Goal: Task Accomplishment & Management: Manage account settings

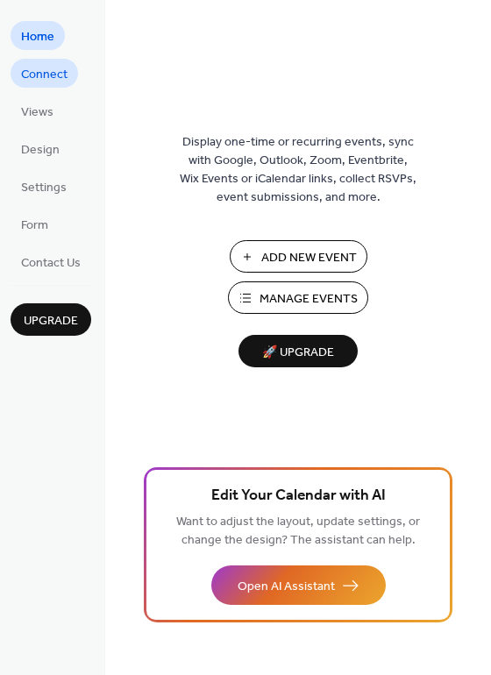
click at [45, 76] on span "Connect" at bounding box center [44, 75] width 46 height 18
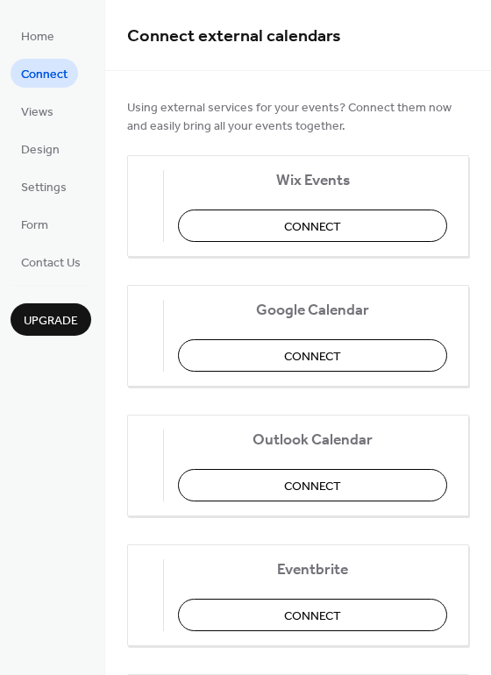
scroll to position [124, 0]
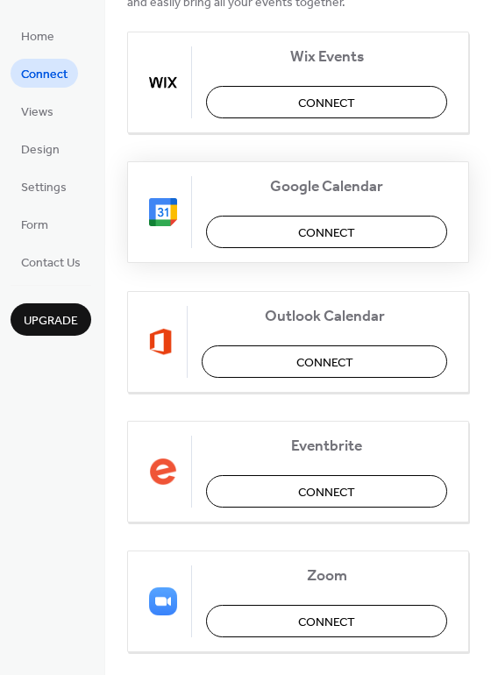
click at [347, 228] on span "Connect" at bounding box center [326, 233] width 57 height 18
click at [347, 228] on div "Google Calendar Connect" at bounding box center [298, 212] width 342 height 102
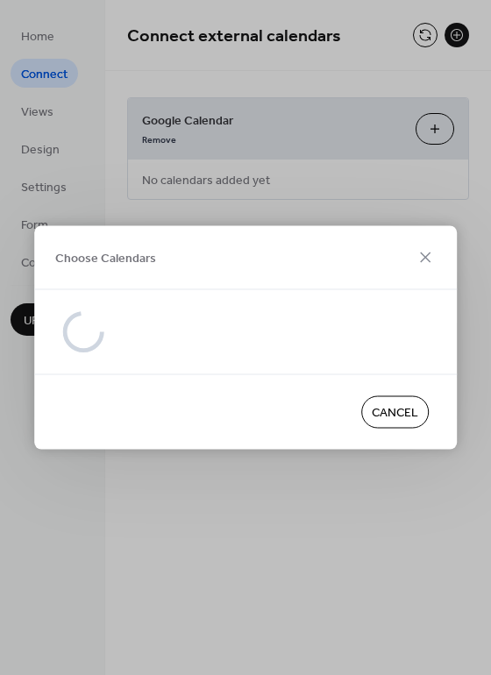
scroll to position [0, 0]
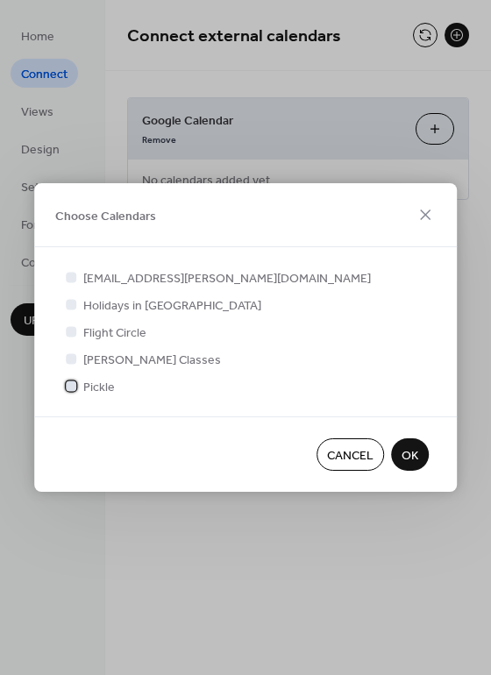
click at [73, 385] on div at bounding box center [71, 385] width 11 height 11
click at [413, 458] on span "OK" at bounding box center [409, 456] width 17 height 18
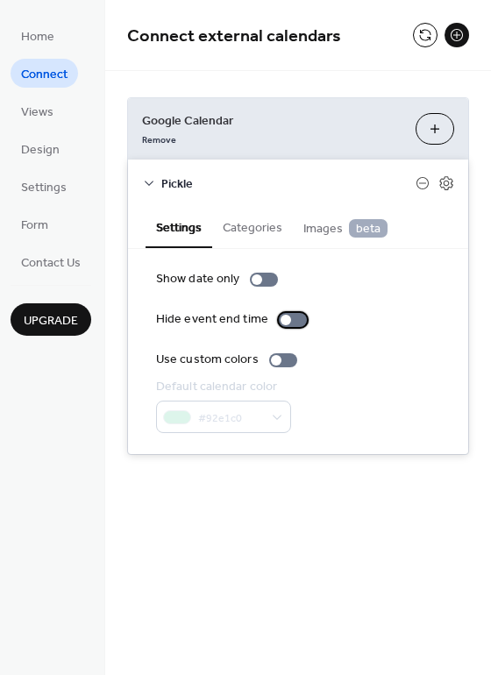
click at [280, 320] on div at bounding box center [285, 320] width 11 height 11
click at [309, 383] on div "Default calendar color #92e1c0" at bounding box center [298, 405] width 284 height 55
click at [254, 232] on button "Categories" at bounding box center [252, 226] width 81 height 40
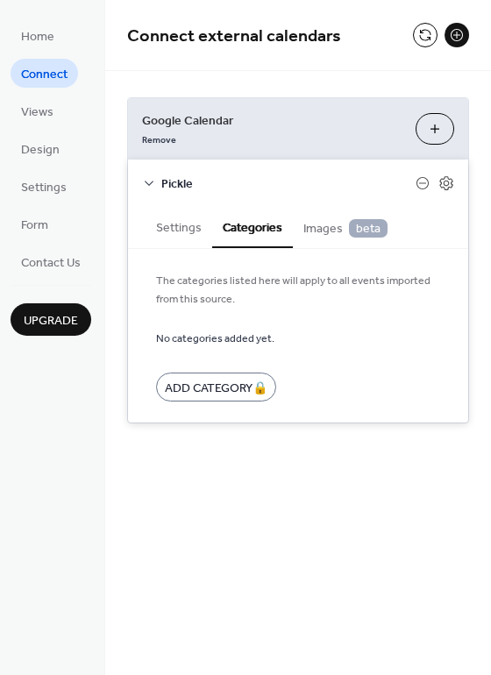
click at [317, 232] on span "Images beta" at bounding box center [345, 228] width 84 height 19
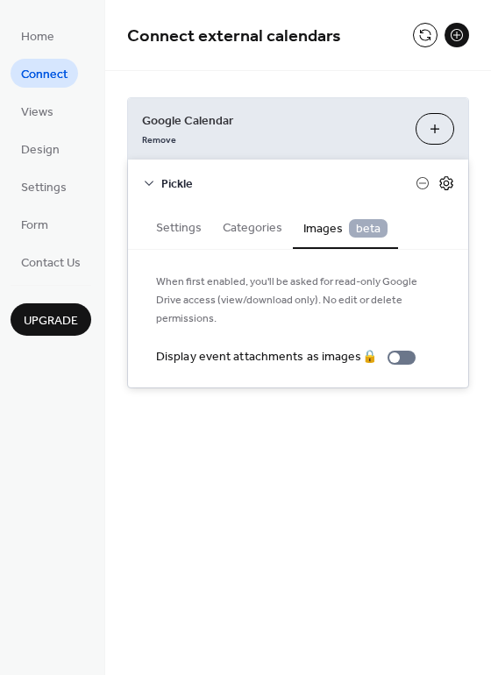
click at [442, 183] on icon at bounding box center [446, 183] width 16 height 16
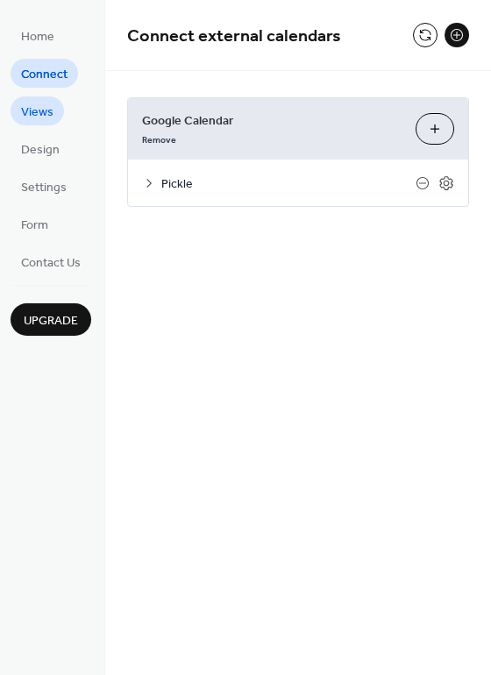
click at [36, 114] on span "Views" at bounding box center [37, 112] width 32 height 18
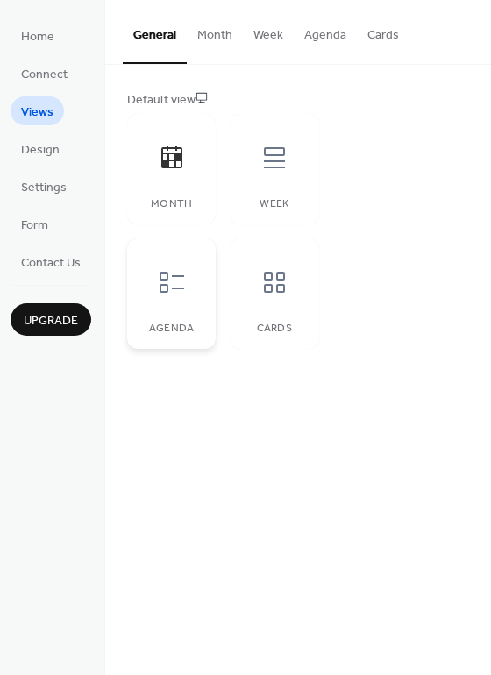
click at [166, 291] on icon at bounding box center [171, 282] width 25 height 21
click at [265, 163] on icon at bounding box center [274, 158] width 28 height 28
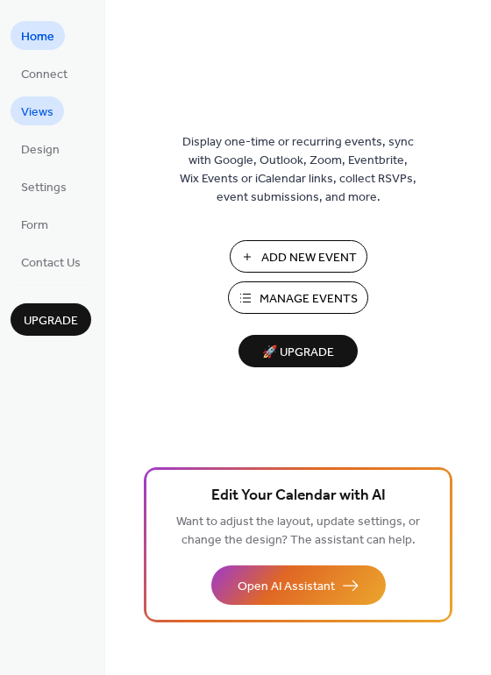
click at [43, 110] on span "Views" at bounding box center [37, 112] width 32 height 18
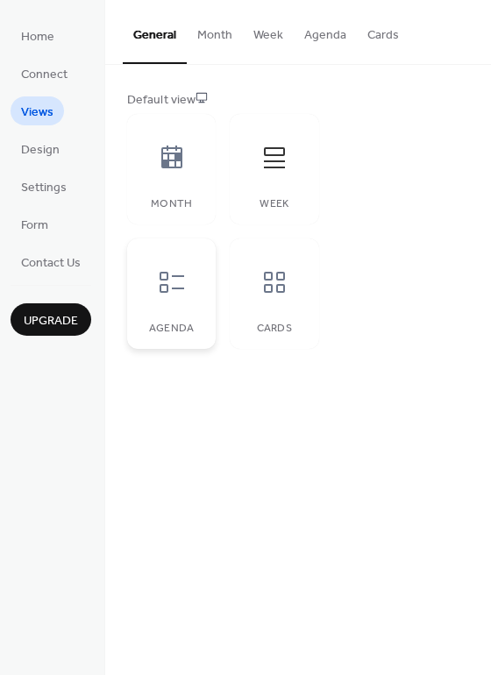
click at [170, 283] on icon at bounding box center [172, 282] width 28 height 28
click at [39, 150] on span "Design" at bounding box center [40, 150] width 39 height 18
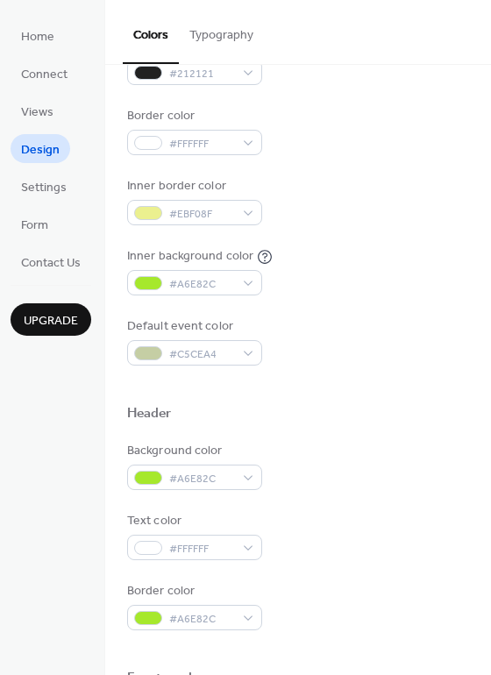
scroll to position [309, 0]
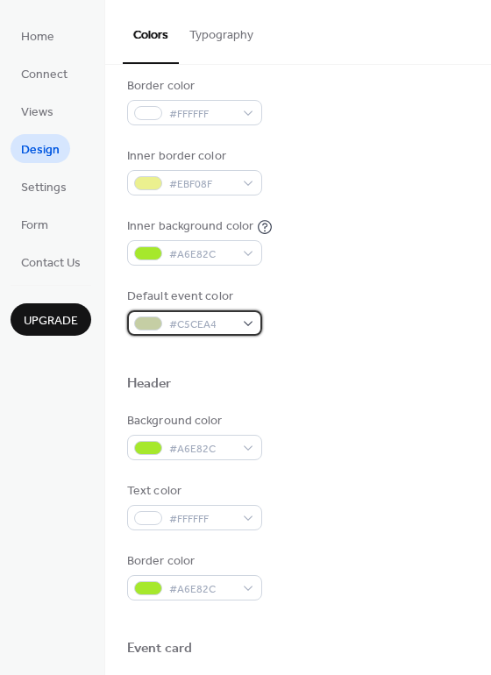
click at [248, 323] on div "#C5CEA4" at bounding box center [194, 322] width 135 height 25
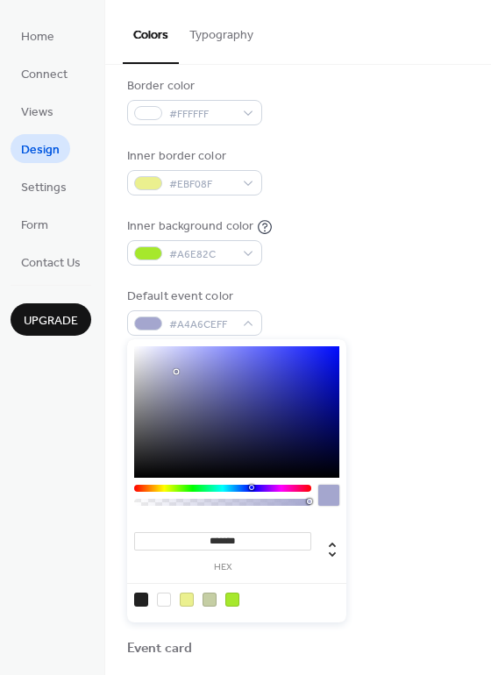
click at [251, 488] on div at bounding box center [222, 487] width 177 height 7
click at [244, 489] on div at bounding box center [222, 487] width 177 height 7
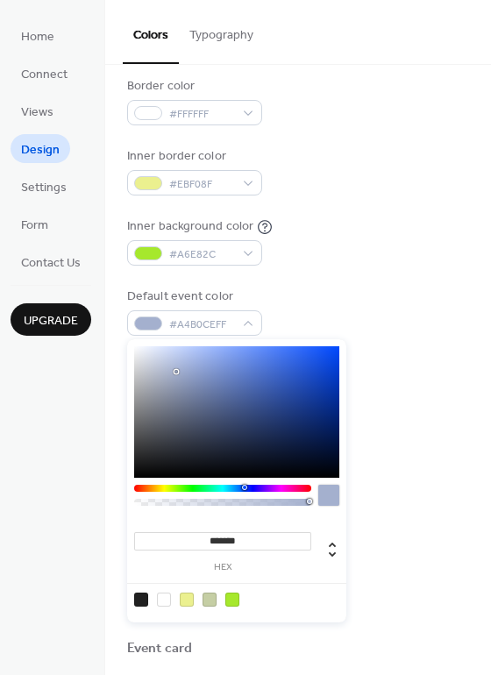
click at [238, 489] on div at bounding box center [222, 487] width 177 height 7
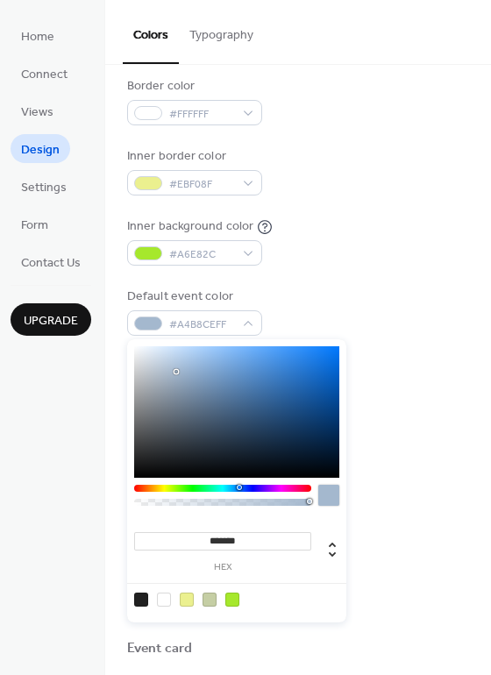
type input "*******"
click at [328, 362] on div at bounding box center [236, 411] width 205 height 131
click at [401, 335] on div "Default event color #0D71E0FF" at bounding box center [298, 311] width 342 height 48
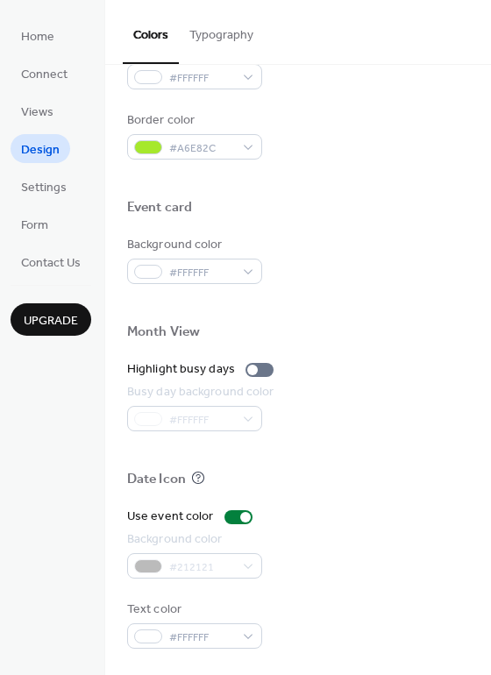
scroll to position [750, 0]
click at [53, 186] on span "Settings" at bounding box center [44, 188] width 46 height 18
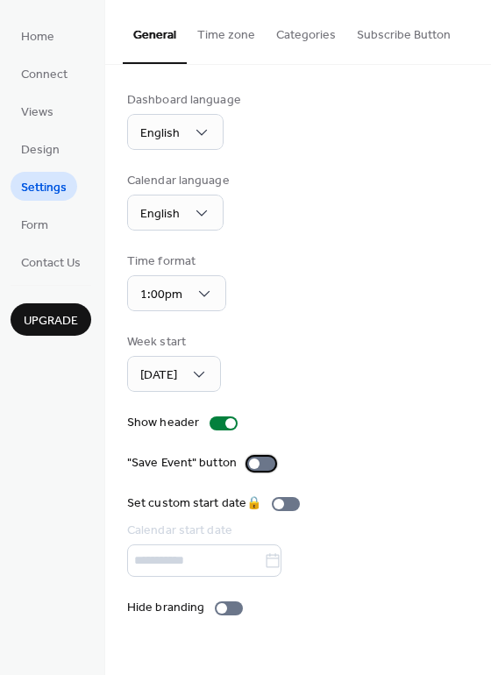
click at [251, 465] on div at bounding box center [254, 463] width 11 height 11
click at [220, 613] on div at bounding box center [221, 608] width 11 height 11
click at [34, 223] on span "Form" at bounding box center [34, 225] width 27 height 18
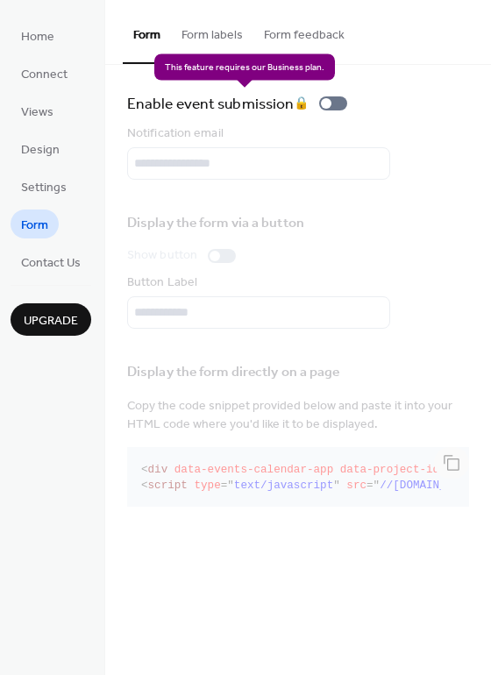
click at [330, 104] on div "Enable event submission 🔒" at bounding box center [240, 103] width 227 height 25
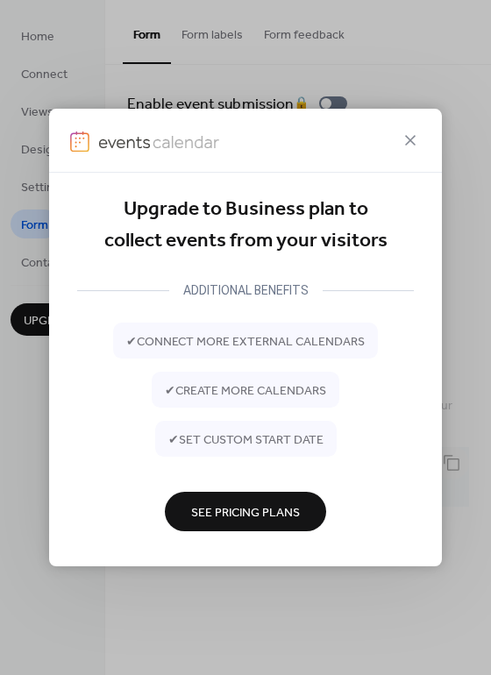
click at [268, 513] on span "See Pricing Plans" at bounding box center [245, 512] width 109 height 18
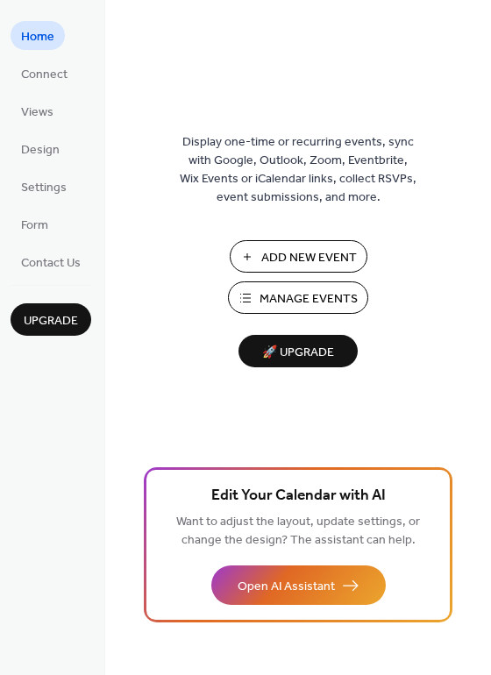
click at [306, 258] on span "Add New Event" at bounding box center [308, 258] width 95 height 18
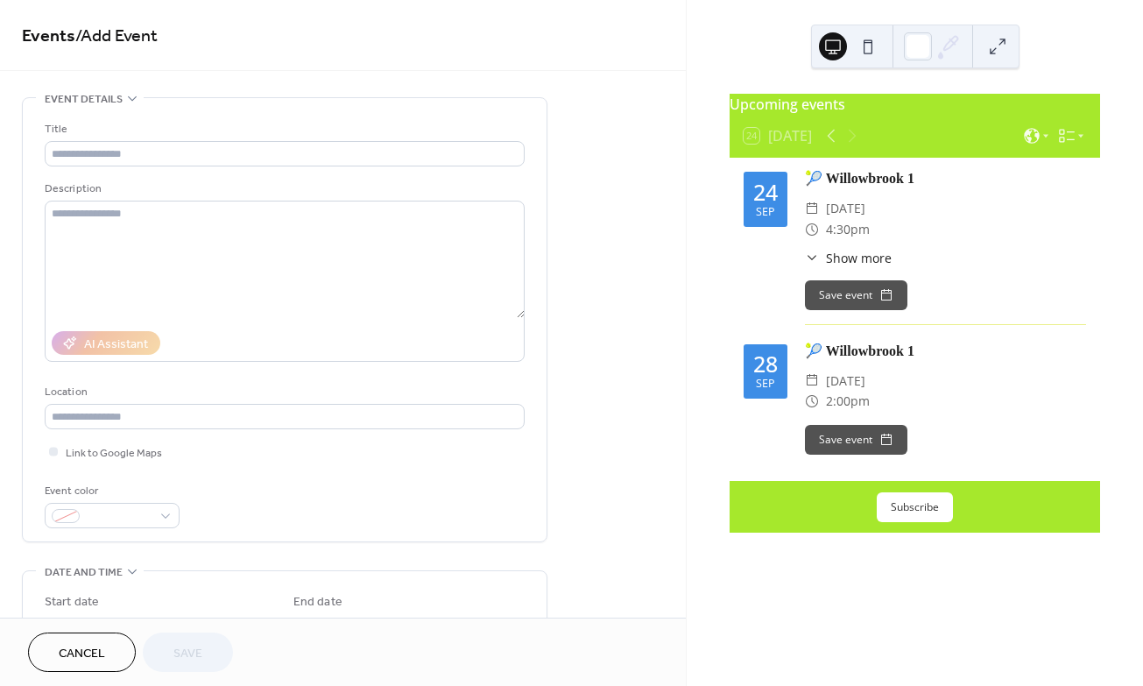
click at [873, 47] on button at bounding box center [868, 46] width 28 height 28
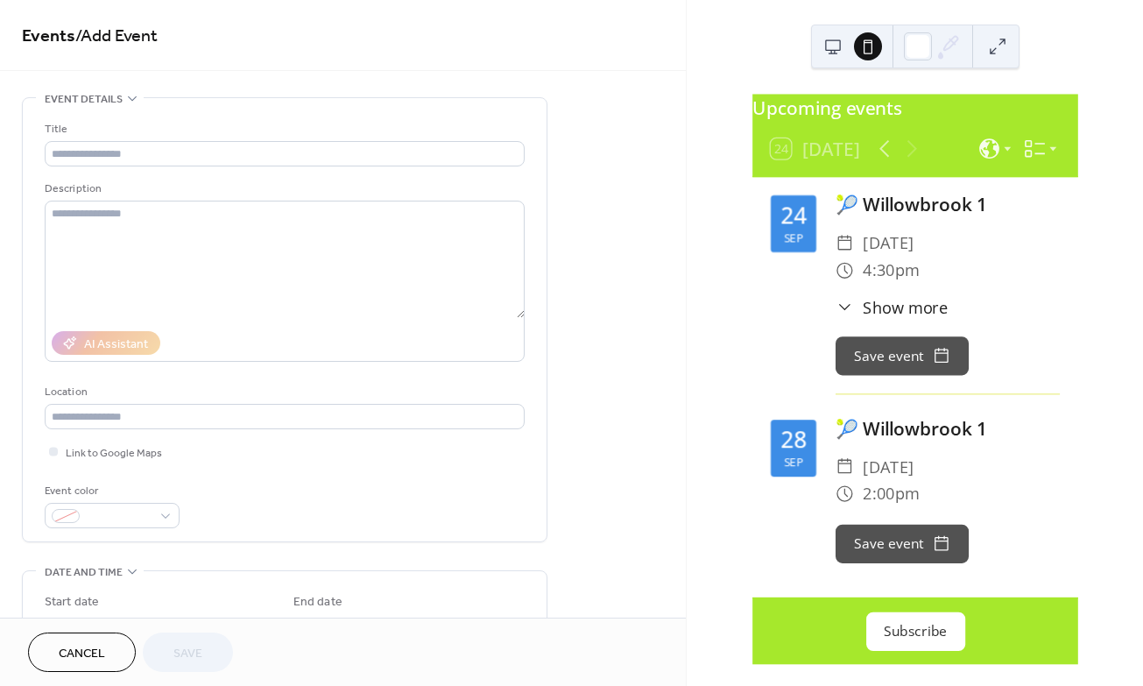
scroll to position [42, 0]
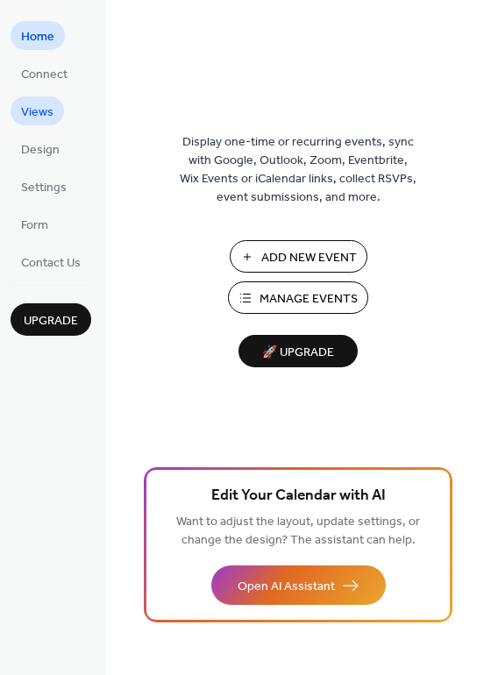
click at [38, 108] on span "Views" at bounding box center [37, 112] width 32 height 18
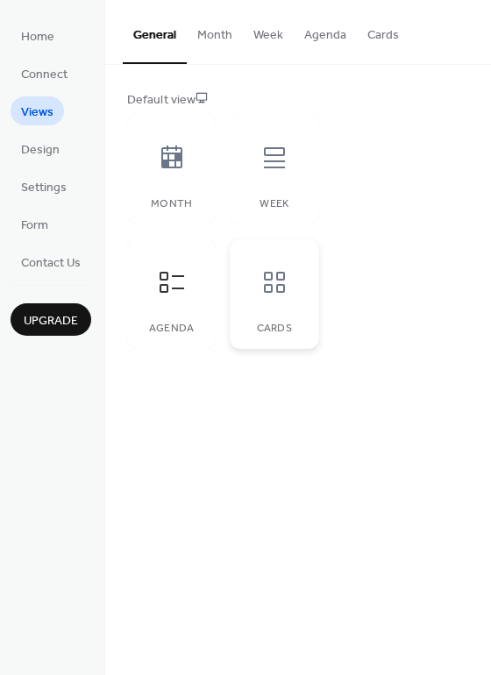
click at [267, 280] on icon at bounding box center [274, 282] width 21 height 21
click at [50, 144] on span "Design" at bounding box center [40, 150] width 39 height 18
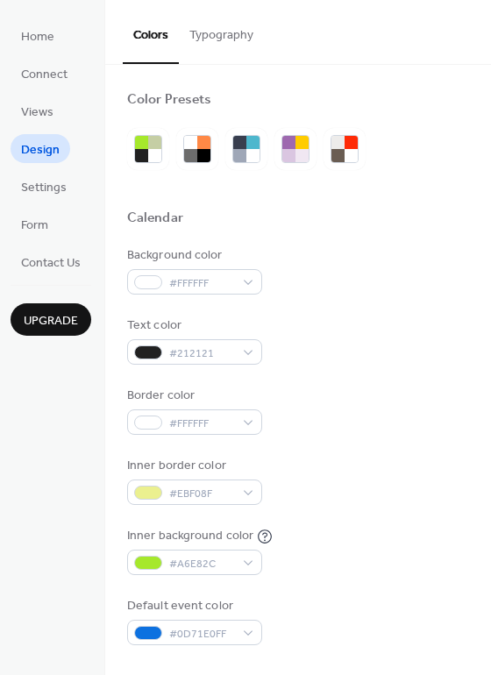
scroll to position [21, 0]
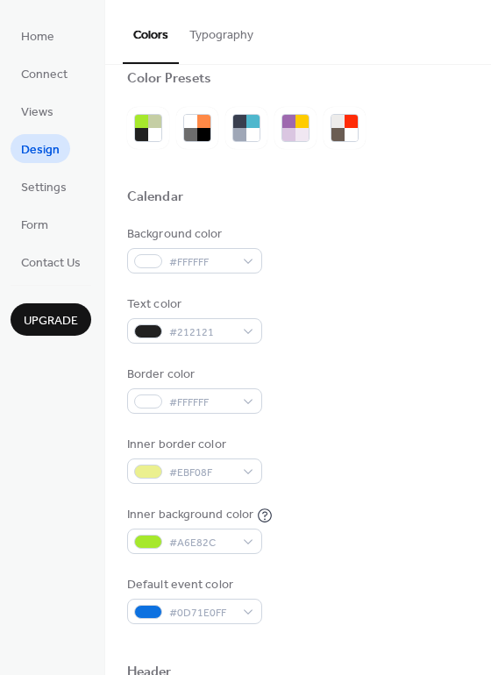
click at [220, 40] on button "Typography" at bounding box center [221, 31] width 85 height 62
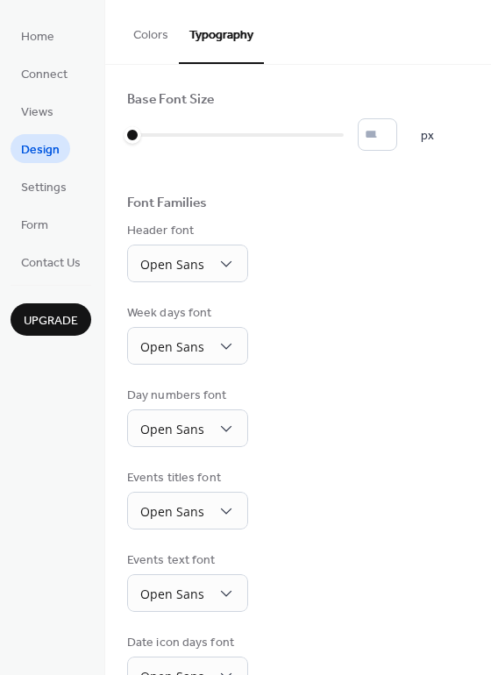
click at [159, 32] on button "Colors" at bounding box center [151, 31] width 56 height 62
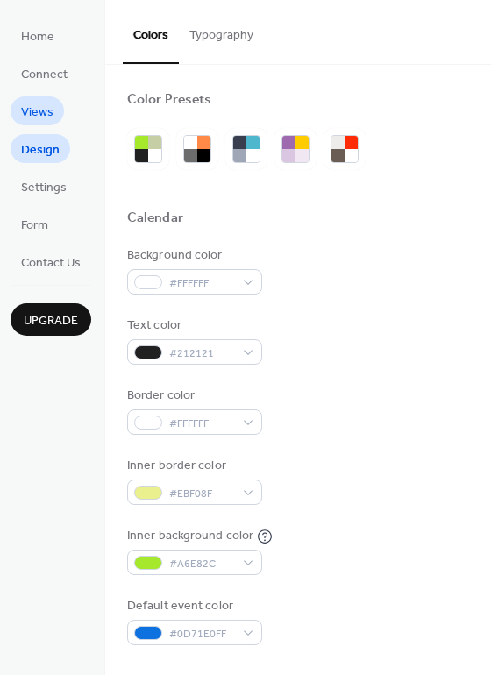
click at [39, 113] on span "Views" at bounding box center [37, 112] width 32 height 18
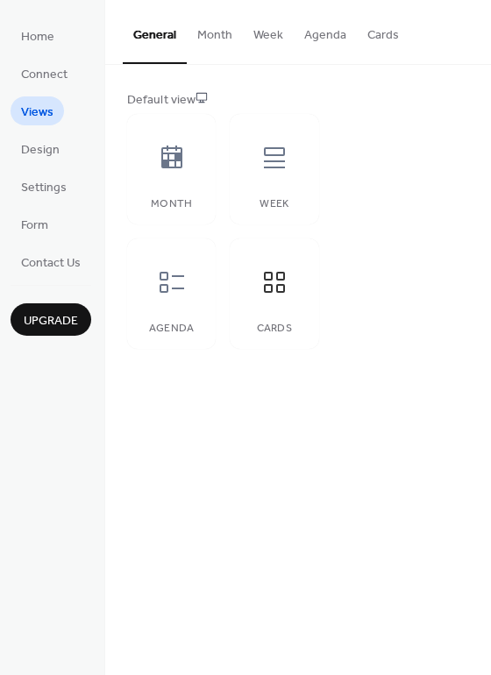
click at [209, 40] on button "Month" at bounding box center [215, 31] width 56 height 62
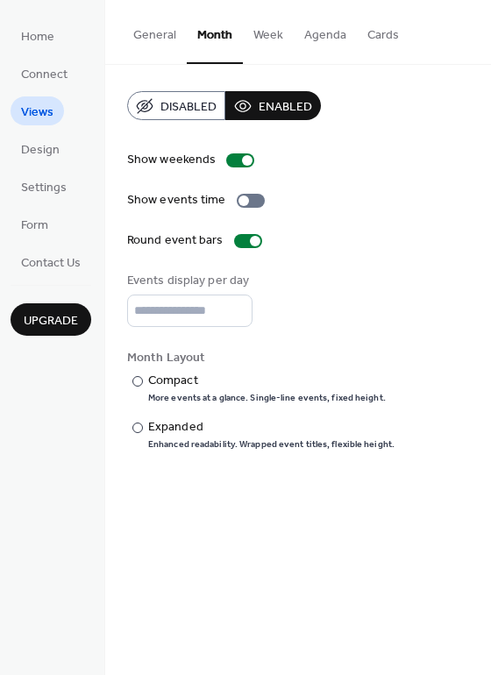
click at [371, 32] on button "Cards" at bounding box center [383, 31] width 53 height 62
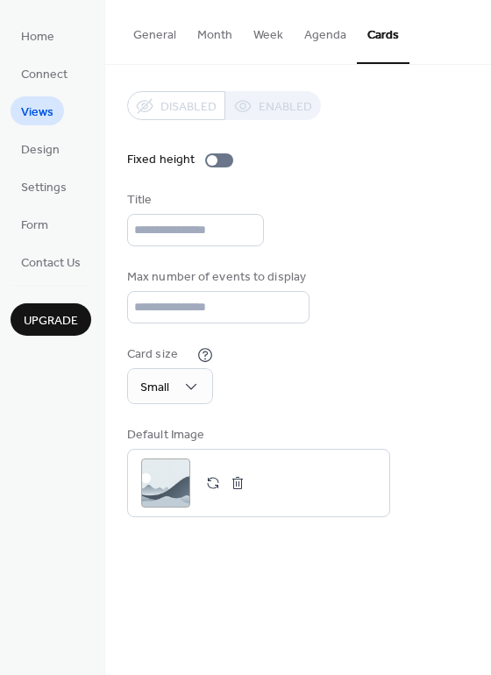
click at [163, 32] on button "General" at bounding box center [155, 31] width 64 height 62
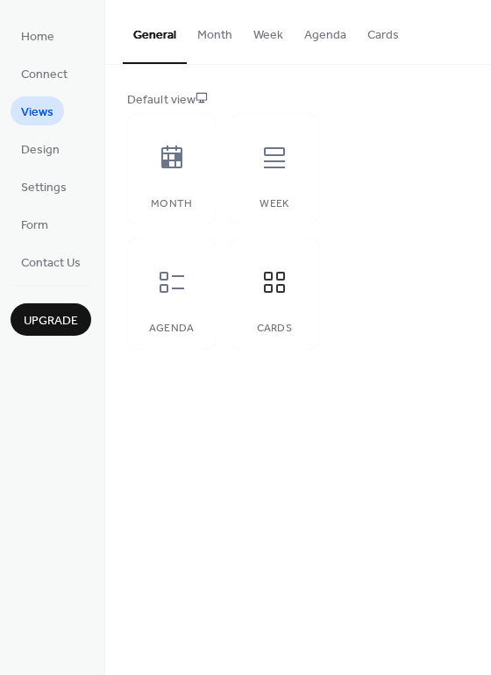
click at [211, 32] on button "Month" at bounding box center [215, 31] width 56 height 62
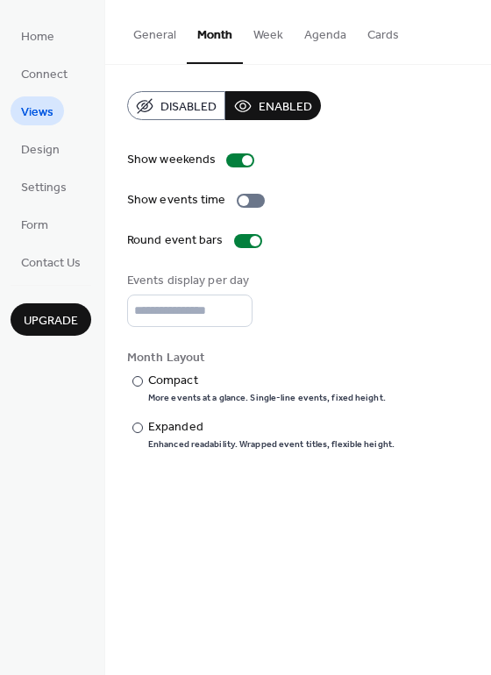
click at [195, 105] on span "Disabled" at bounding box center [188, 107] width 56 height 18
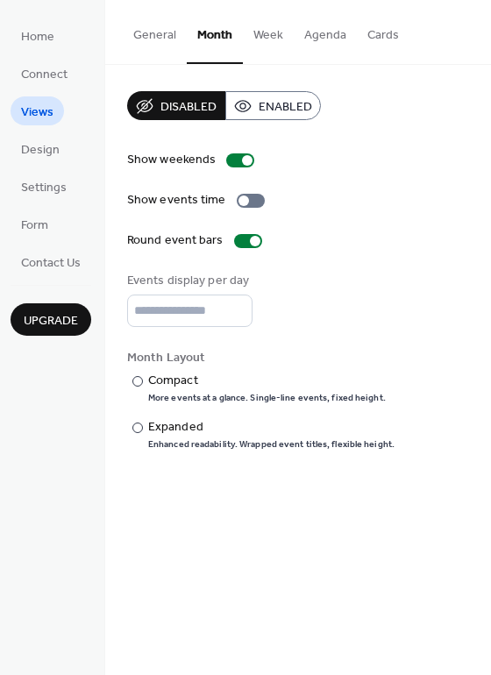
click at [295, 106] on span "Enabled" at bounding box center [284, 107] width 53 height 18
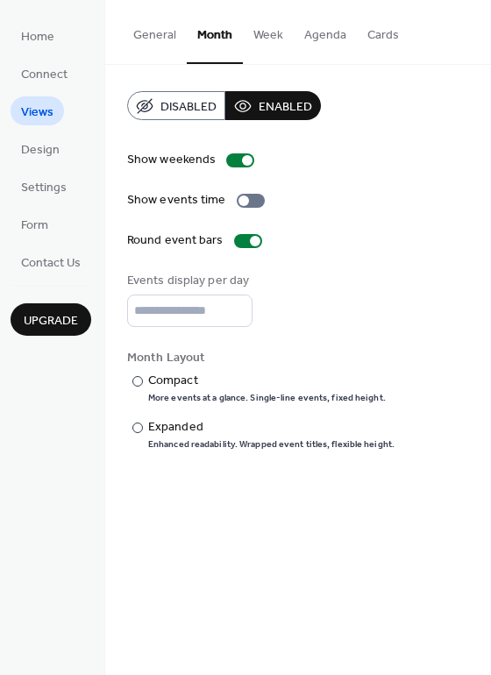
click at [274, 39] on button "Week" at bounding box center [268, 31] width 51 height 62
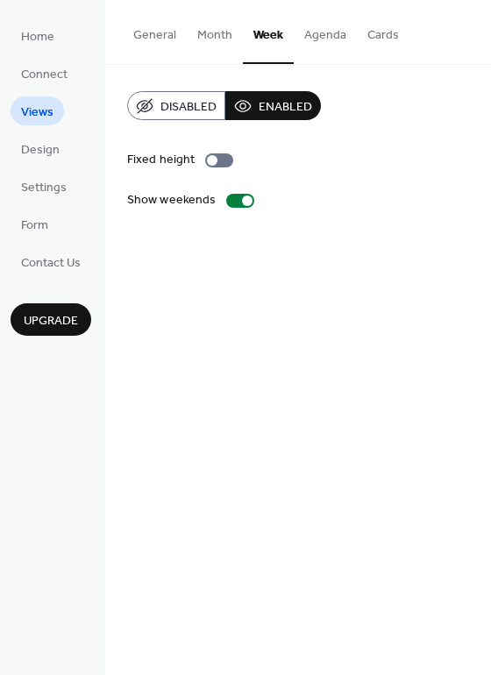
click at [331, 40] on button "Agenda" at bounding box center [324, 31] width 63 height 62
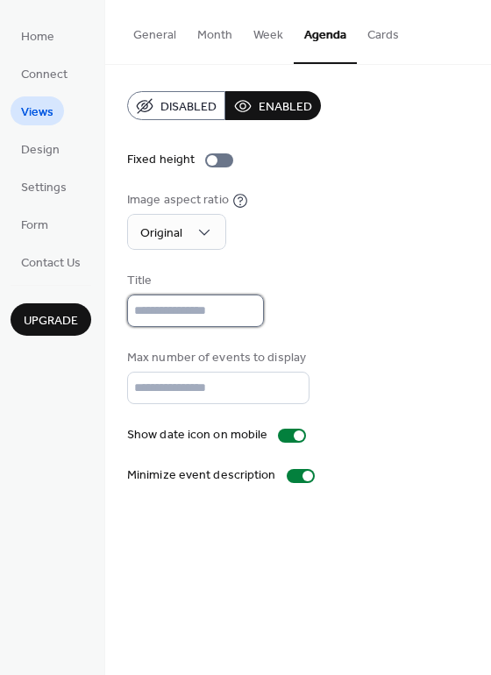
click at [165, 314] on input "text" at bounding box center [195, 310] width 137 height 32
click at [303, 481] on div at bounding box center [307, 475] width 11 height 11
click at [164, 311] on input "text" at bounding box center [195, 310] width 137 height 32
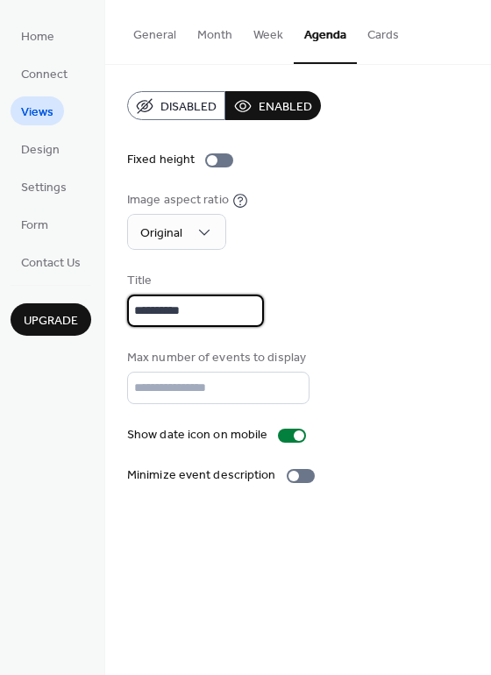
type input "**********"
click at [380, 39] on button "Cards" at bounding box center [383, 31] width 53 height 62
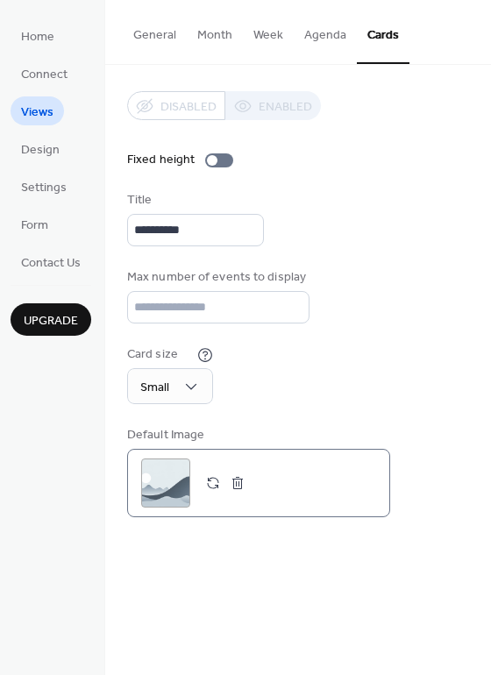
click at [166, 491] on div ";" at bounding box center [165, 482] width 49 height 49
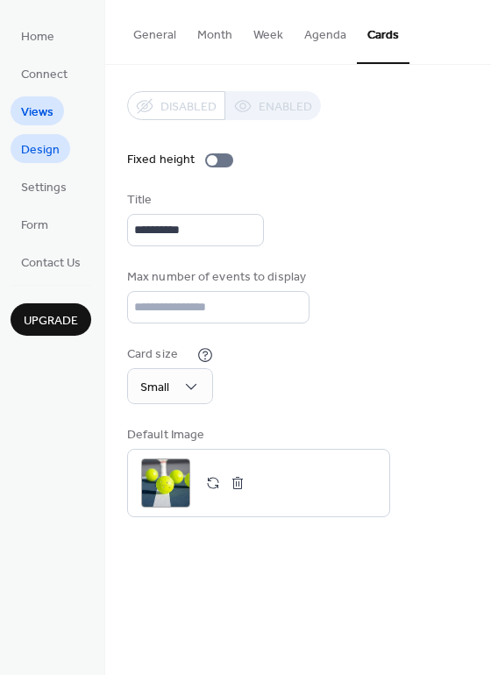
click at [47, 154] on span "Design" at bounding box center [40, 150] width 39 height 18
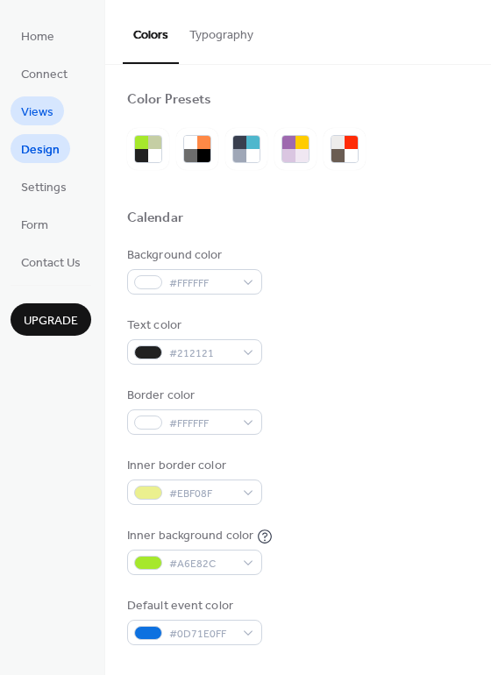
click at [43, 115] on span "Views" at bounding box center [37, 112] width 32 height 18
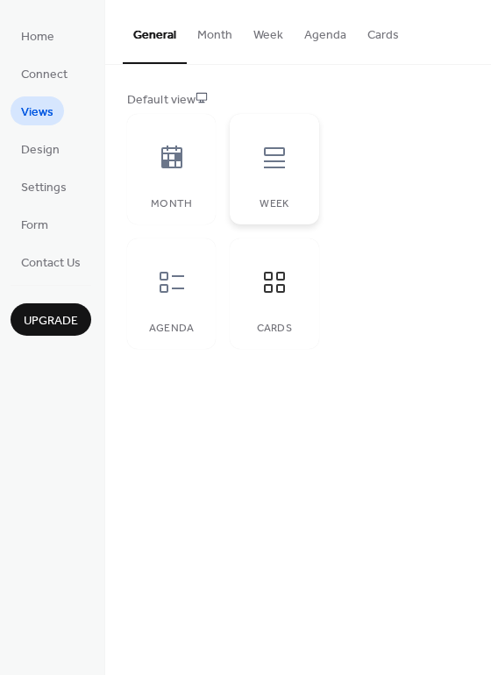
click at [270, 171] on icon at bounding box center [274, 158] width 28 height 28
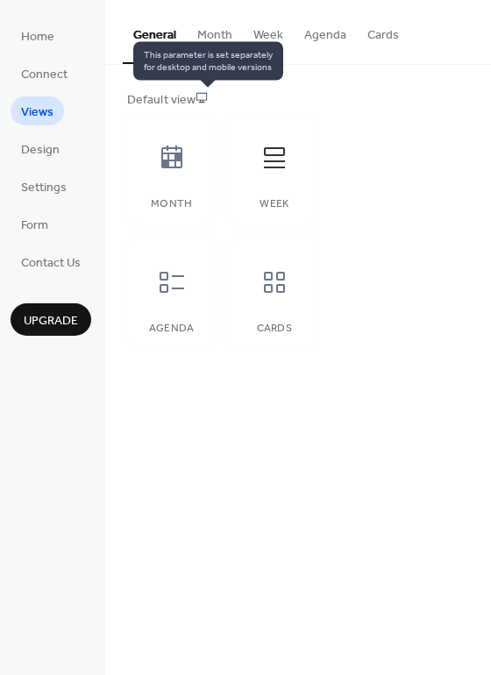
click at [208, 99] on icon at bounding box center [201, 97] width 12 height 12
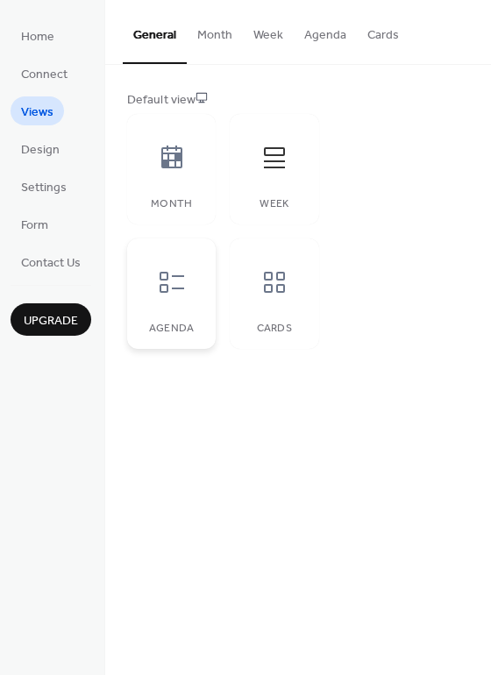
click at [175, 295] on icon at bounding box center [172, 282] width 28 height 28
